Goal: Task Accomplishment & Management: Use online tool/utility

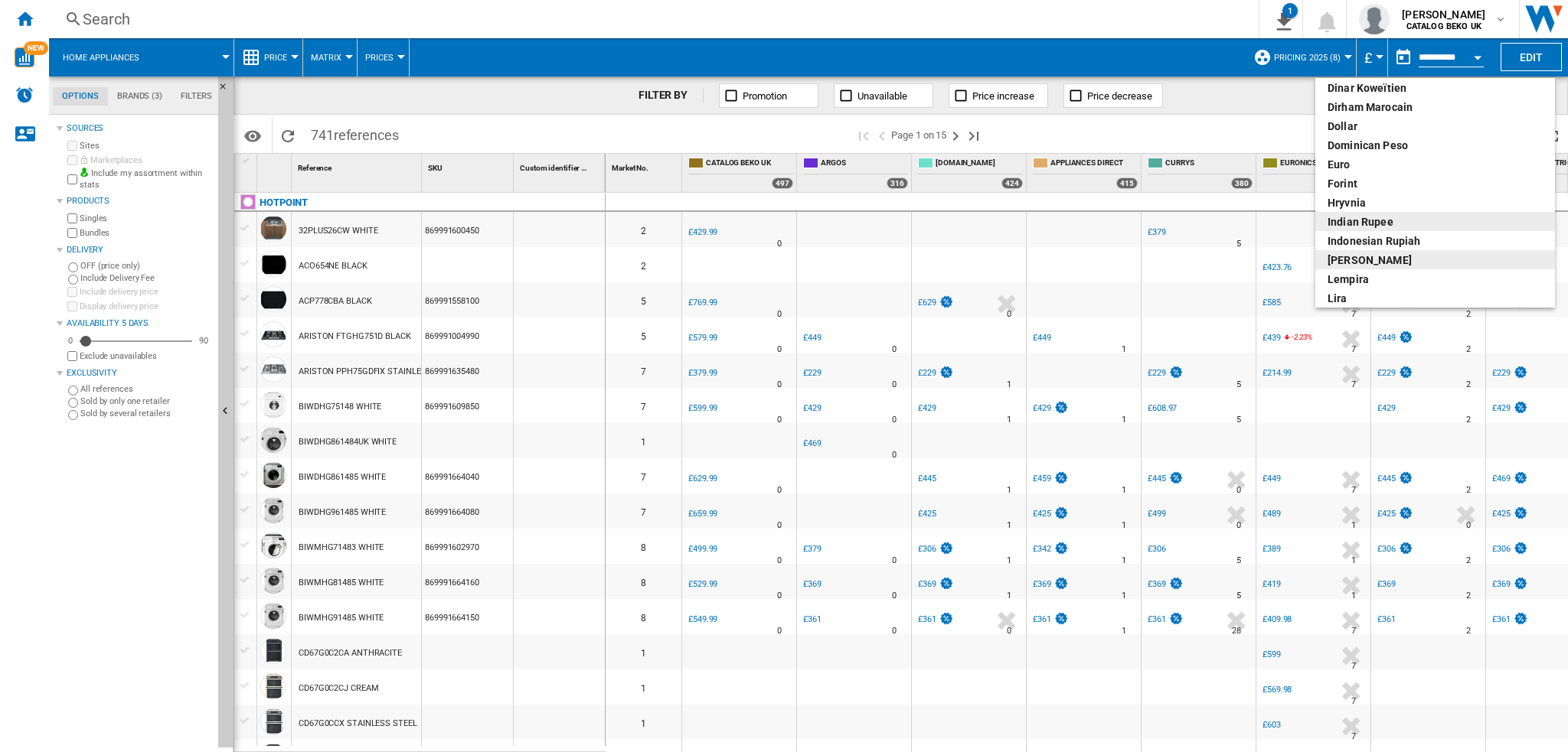
scroll to position [239, 0]
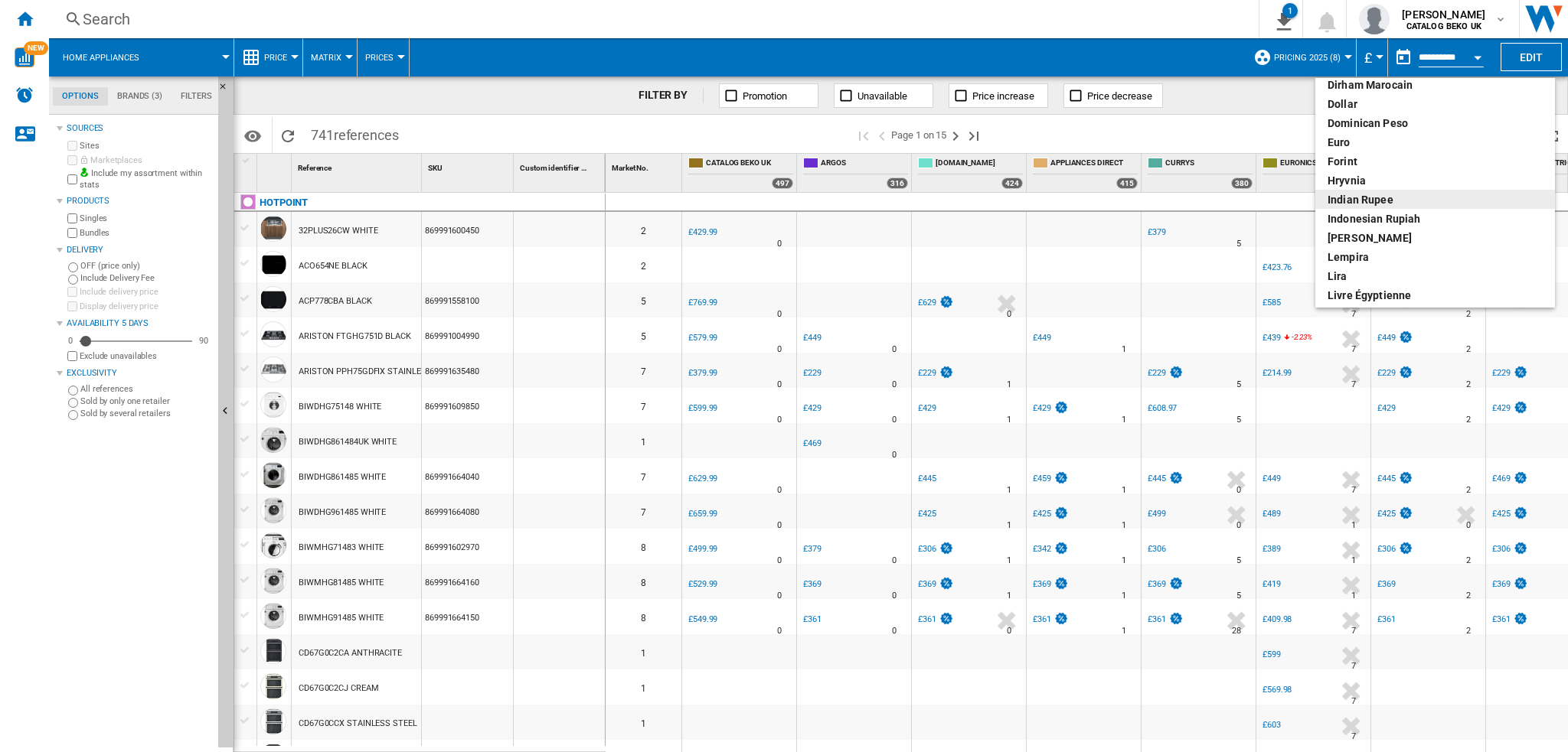
click at [1413, 199] on div "Indian rupee" at bounding box center [1435, 199] width 215 height 15
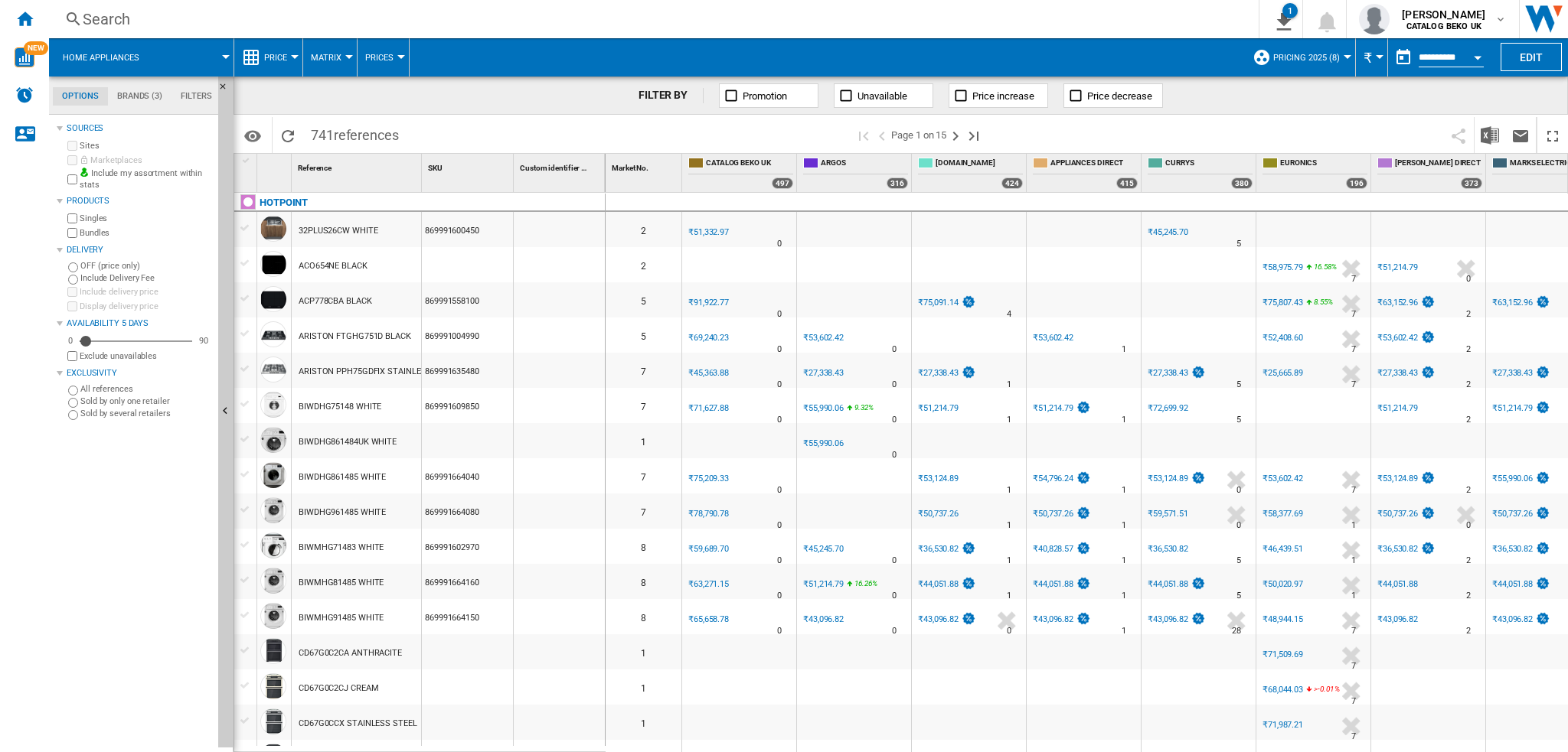
click at [1378, 64] on md-menu "₹ Argentin Peso Australian Dollar balboa Bolivia [GEOGRAPHIC_DATA] Bulgarian le…" at bounding box center [1371, 56] width 32 height 38
click at [1377, 59] on md-menu "₹ Argentin Peso Australian Dollar balboa Bolivia [GEOGRAPHIC_DATA] Bulgarian le…" at bounding box center [1371, 56] width 32 height 38
click at [1375, 56] on div "Currency" at bounding box center [1379, 57] width 8 height 4
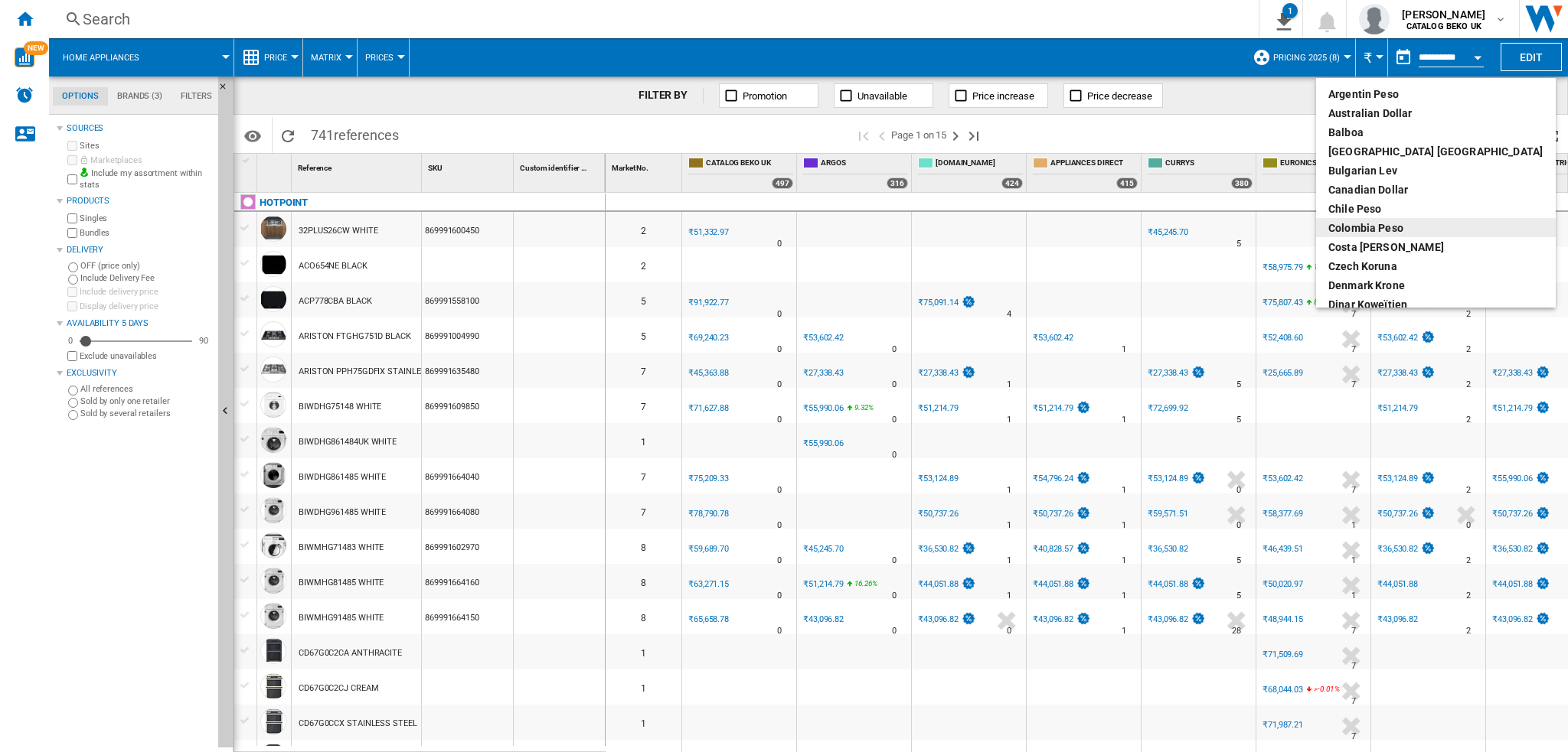
scroll to position [153, 0]
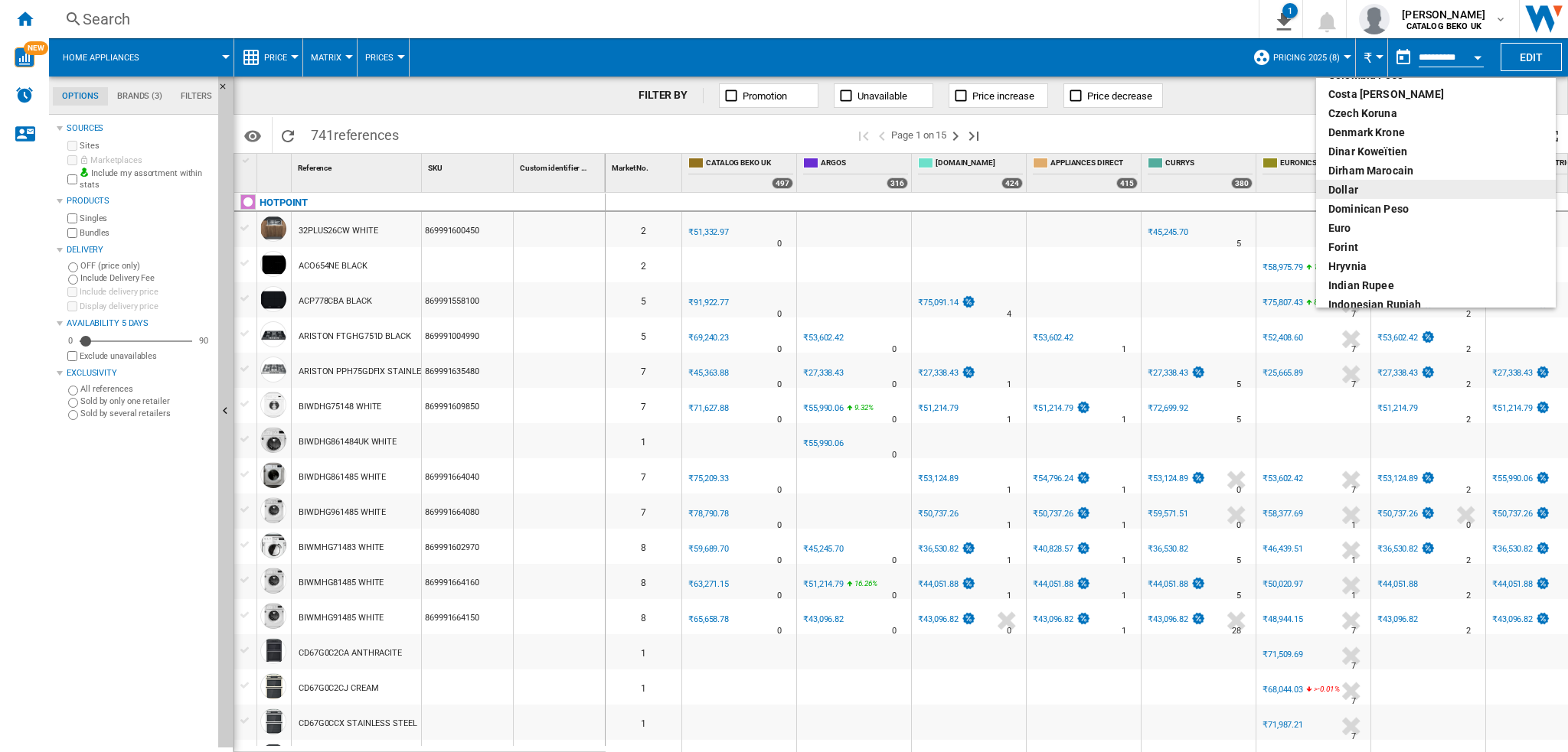
click at [1402, 197] on div "dollar" at bounding box center [1436, 190] width 215 height 15
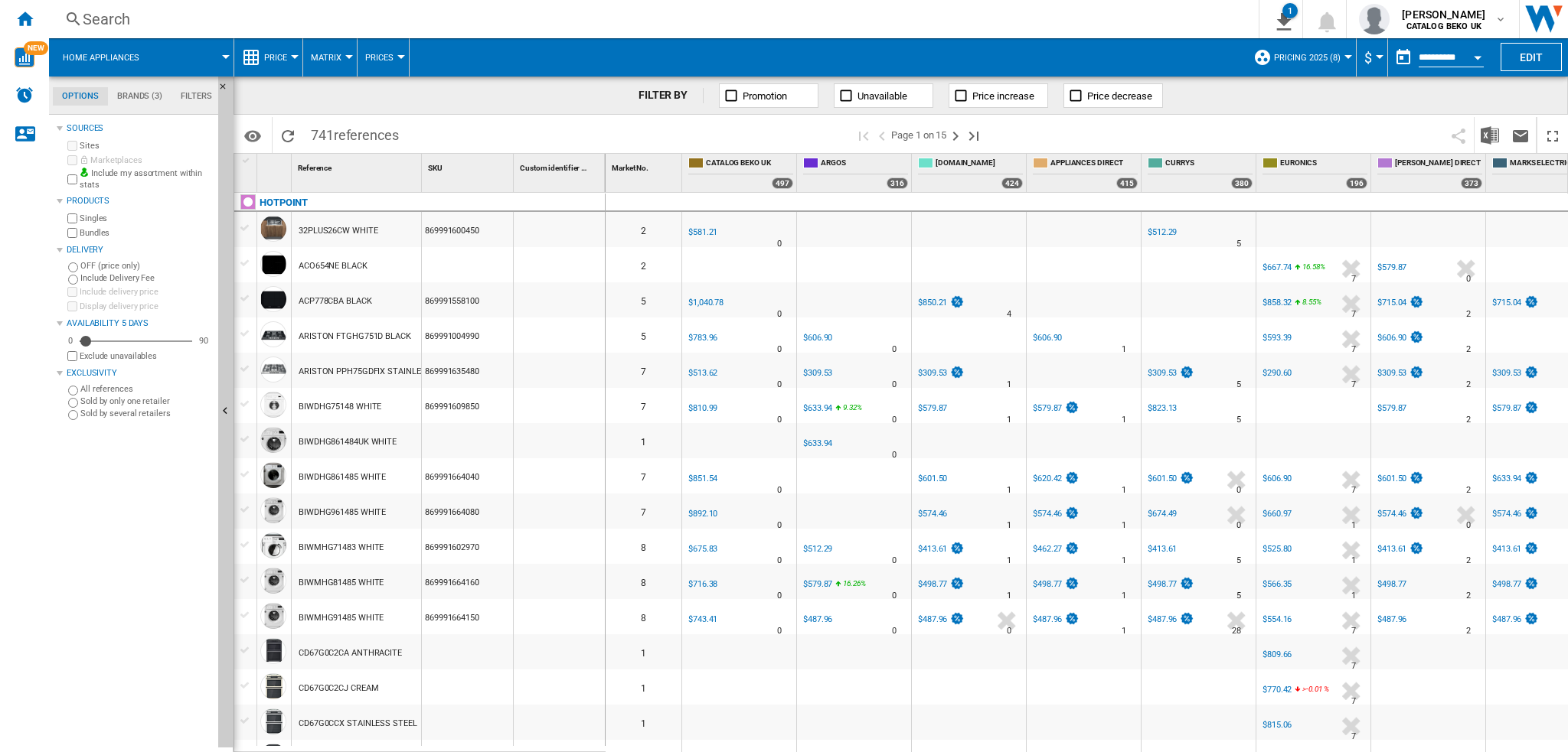
click at [1368, 53] on span "$" at bounding box center [1367, 57] width 8 height 16
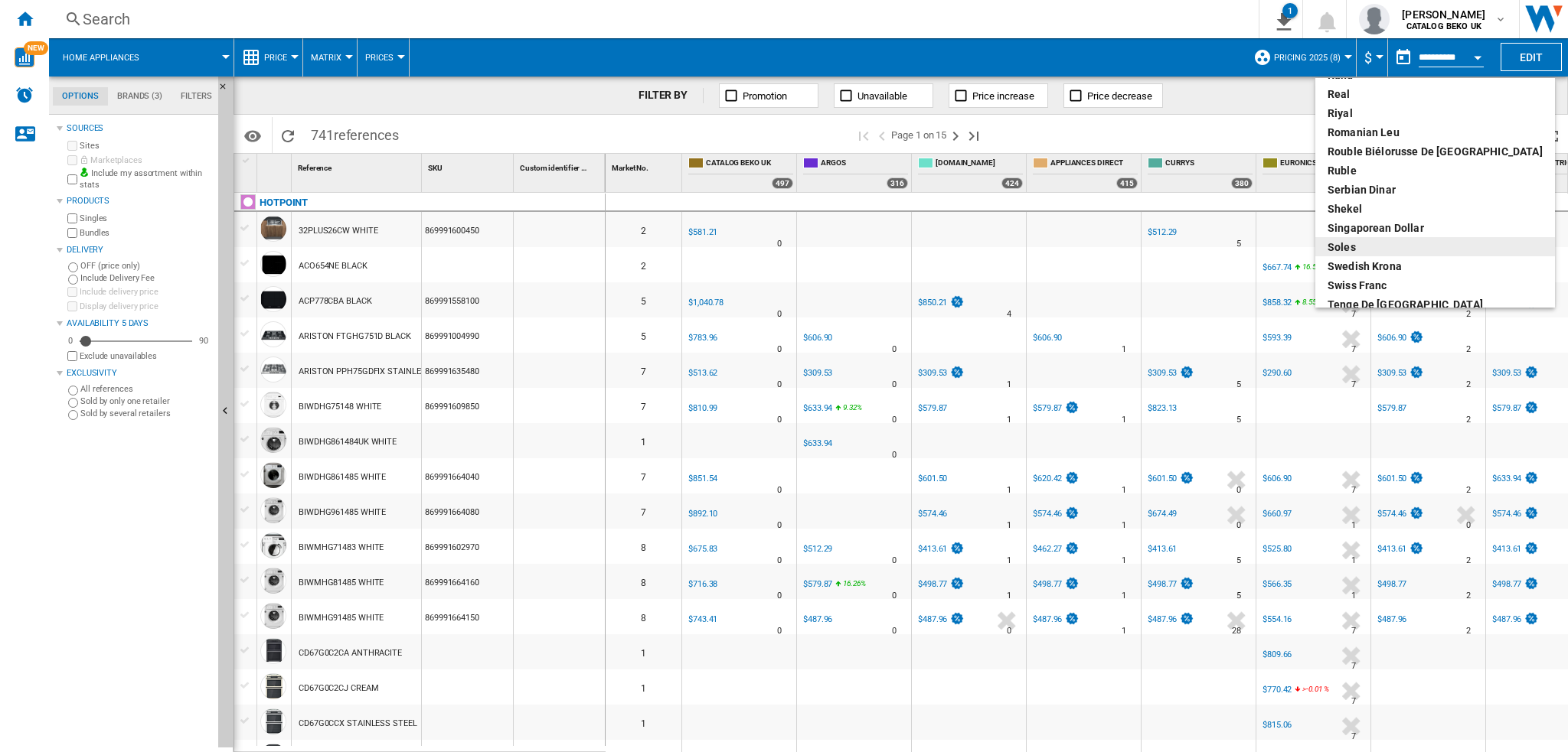
scroll to position [459, 0]
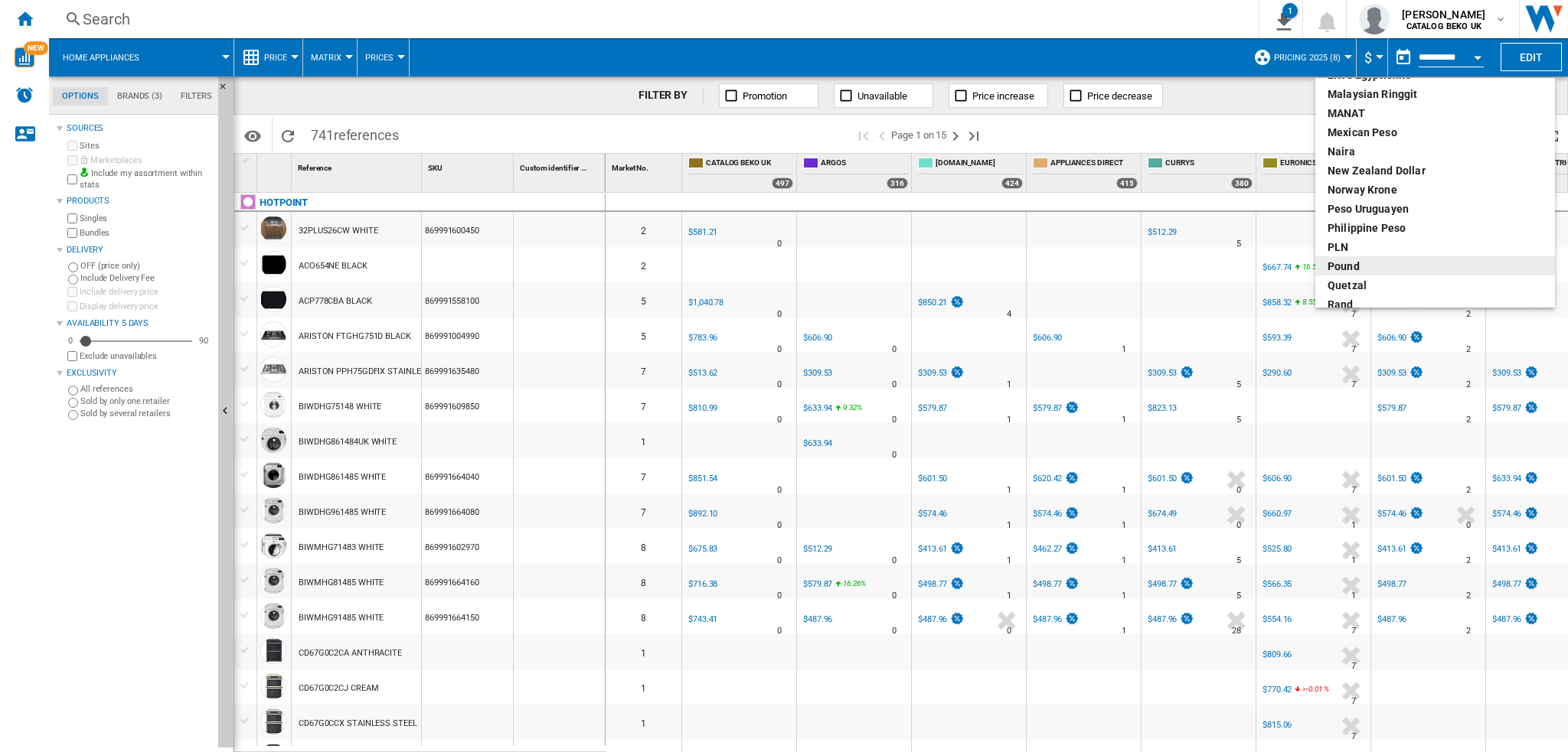
click at [1404, 273] on div "pound" at bounding box center [1435, 267] width 215 height 15
